Goal: Task Accomplishment & Management: Manage account settings

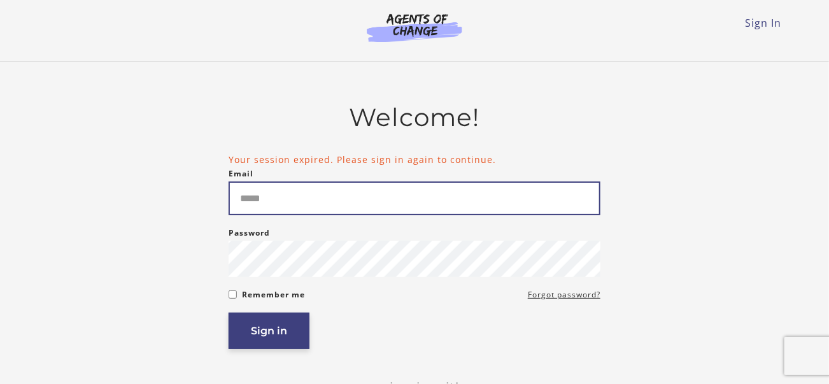
type input "*****"
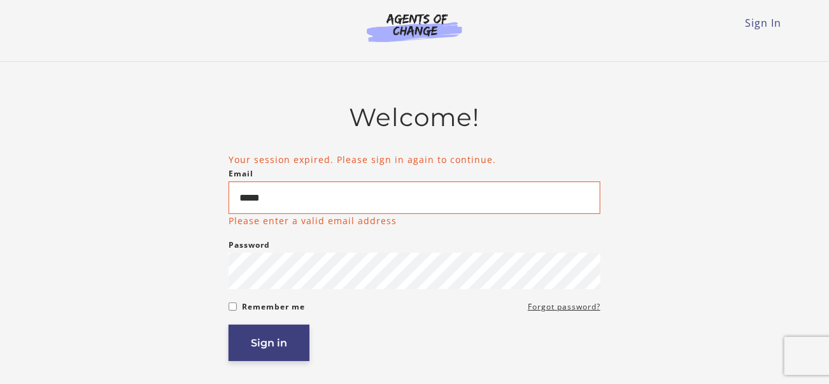
click at [280, 332] on button "Sign in" at bounding box center [269, 343] width 81 height 36
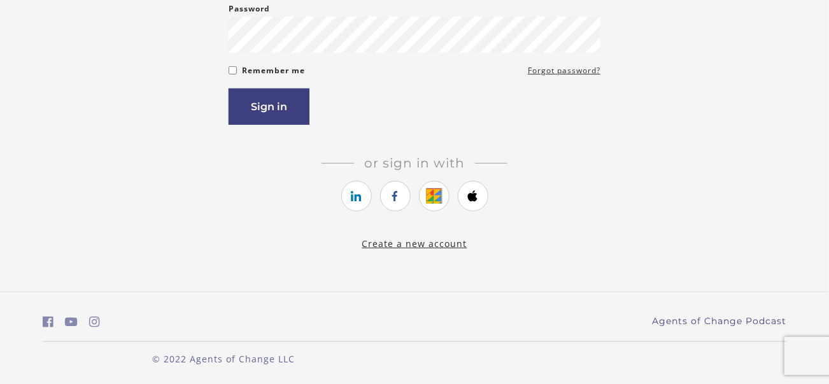
scroll to position [215, 0]
